Goal: Information Seeking & Learning: Learn about a topic

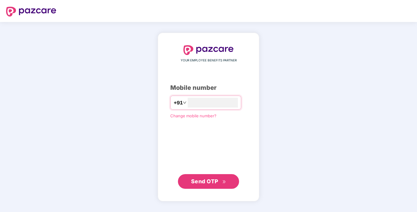
type input "**********"
click at [213, 180] on span "Send OTP" at bounding box center [204, 181] width 27 height 6
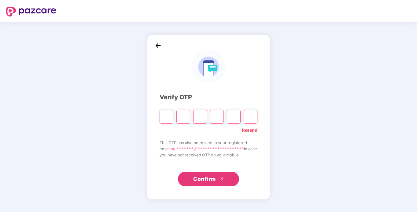
type input "*"
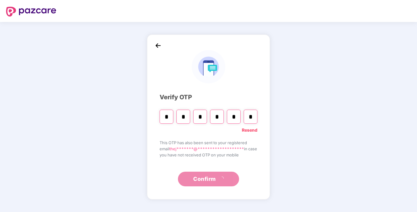
type input "*"
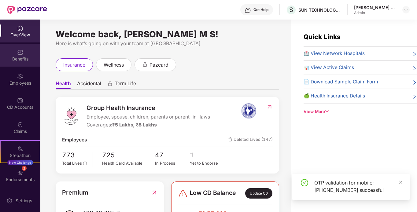
click at [24, 55] on div "Benefits" at bounding box center [20, 55] width 40 height 23
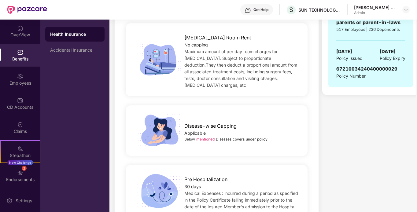
scroll to position [336, 0]
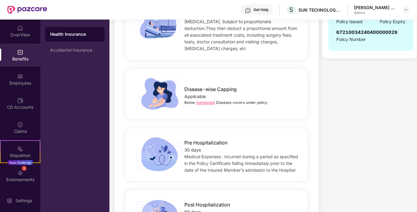
click at [205, 100] on link "mentioned" at bounding box center [205, 102] width 18 height 5
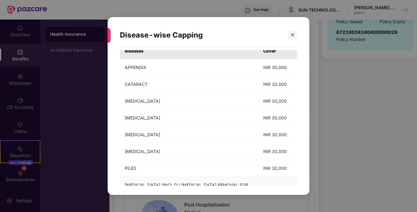
scroll to position [0, 0]
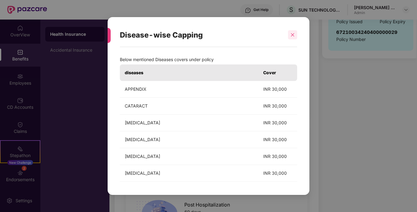
click at [294, 34] on icon "close" at bounding box center [293, 35] width 4 height 4
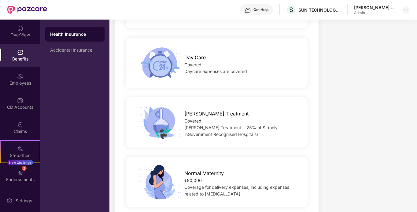
scroll to position [612, 0]
click at [213, 110] on span "[PERSON_NAME] Treatment" at bounding box center [216, 114] width 64 height 8
click at [221, 125] on span "[PERSON_NAME] Treatment - 25% of SI (only inGovernment Recognised Hospitals)" at bounding box center [230, 131] width 93 height 12
click at [220, 125] on span "[PERSON_NAME] Treatment - 25% of SI (only inGovernment Recognised Hospitals)" at bounding box center [230, 131] width 93 height 12
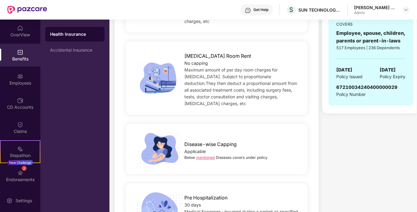
scroll to position [282, 0]
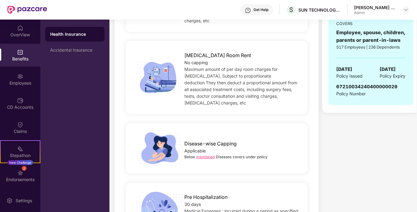
click at [205, 155] on link "mentioned" at bounding box center [205, 157] width 18 height 5
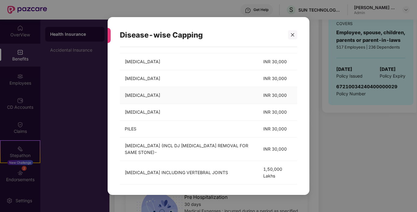
scroll to position [83, 0]
